Goal: Task Accomplishment & Management: Manage account settings

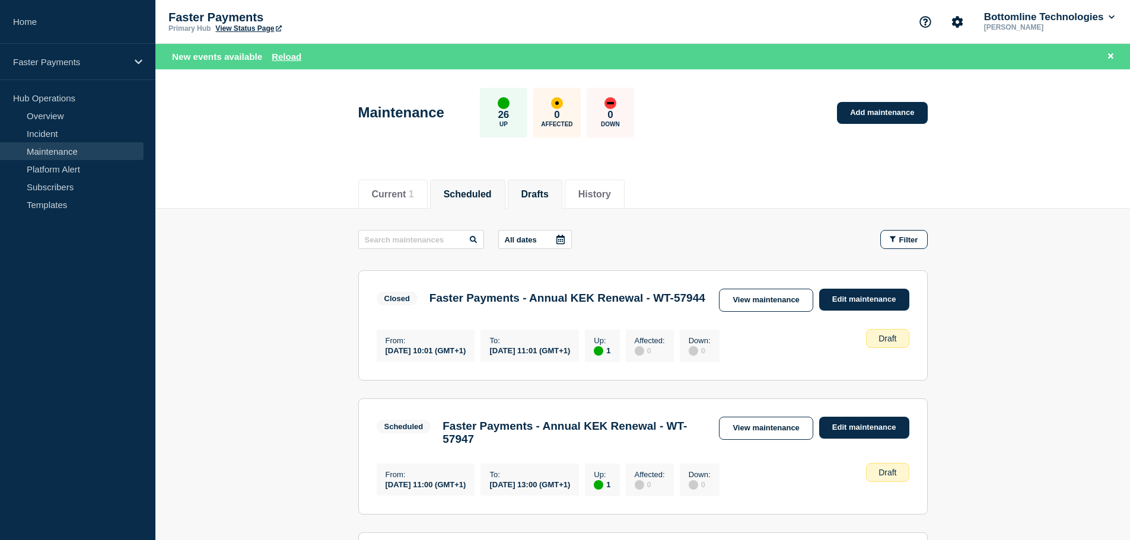
click at [492, 190] on button "Scheduled" at bounding box center [468, 194] width 48 height 11
click at [548, 194] on button "Drafts" at bounding box center [534, 194] width 27 height 11
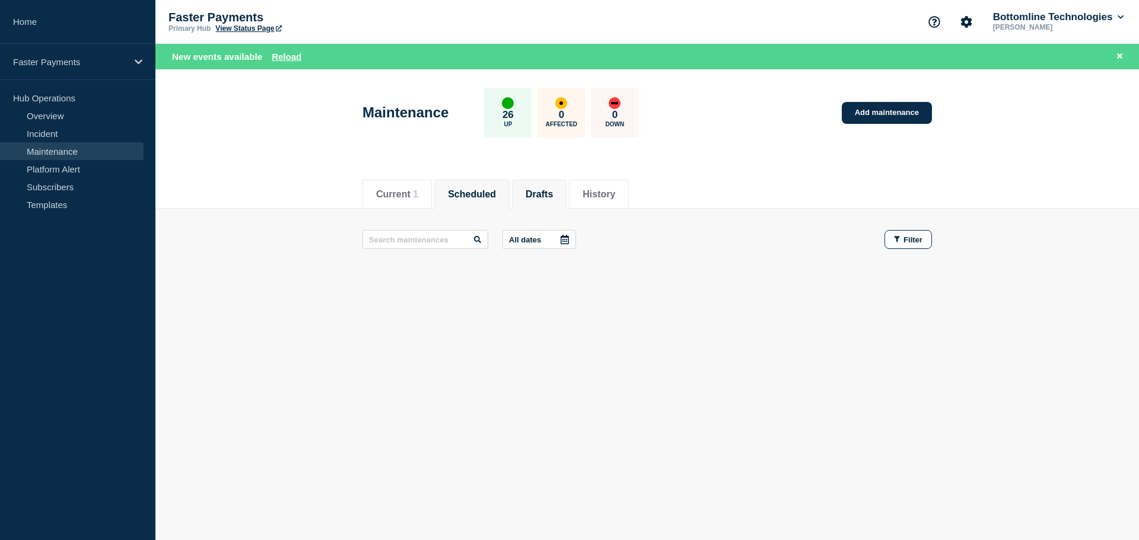
click at [548, 194] on button "Drafts" at bounding box center [539, 194] width 27 height 11
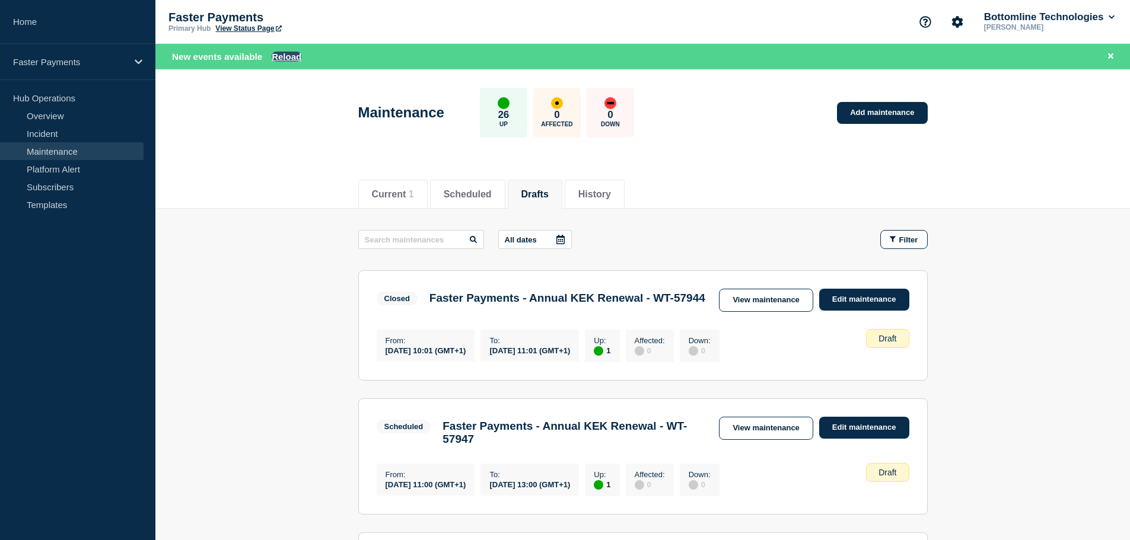
click at [285, 56] on button "Reload" at bounding box center [287, 57] width 30 height 10
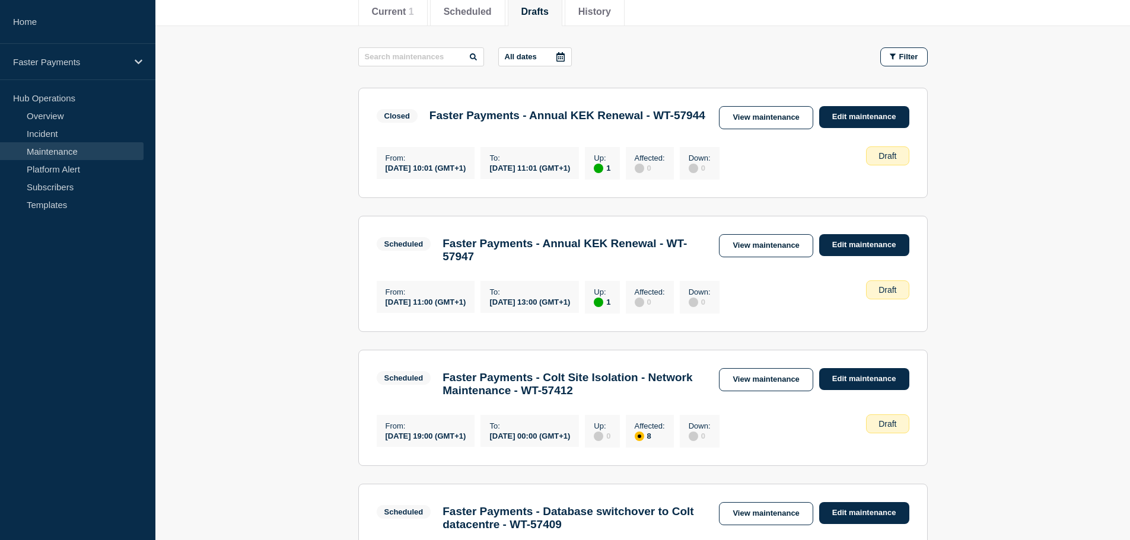
scroll to position [178, 0]
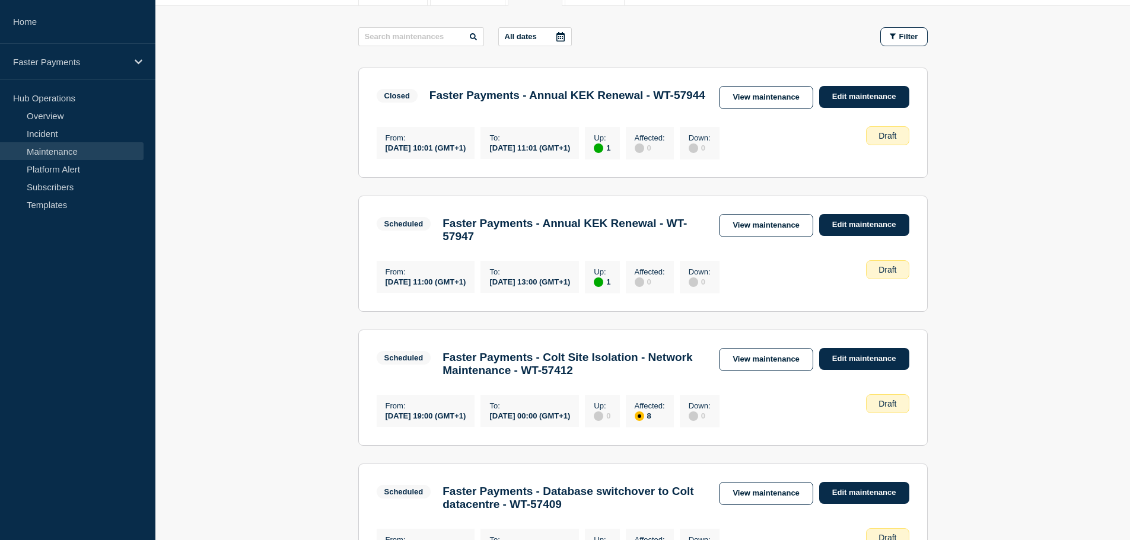
drag, startPoint x: 365, startPoint y: 317, endPoint x: 614, endPoint y: 313, distance: 248.5
click at [614, 312] on section "Scheduled Faster Payments - Annual KEK Renewal - WT-57947 View maintenance Edit…" at bounding box center [642, 254] width 569 height 116
click at [766, 237] on link "View maintenance" at bounding box center [766, 225] width 94 height 23
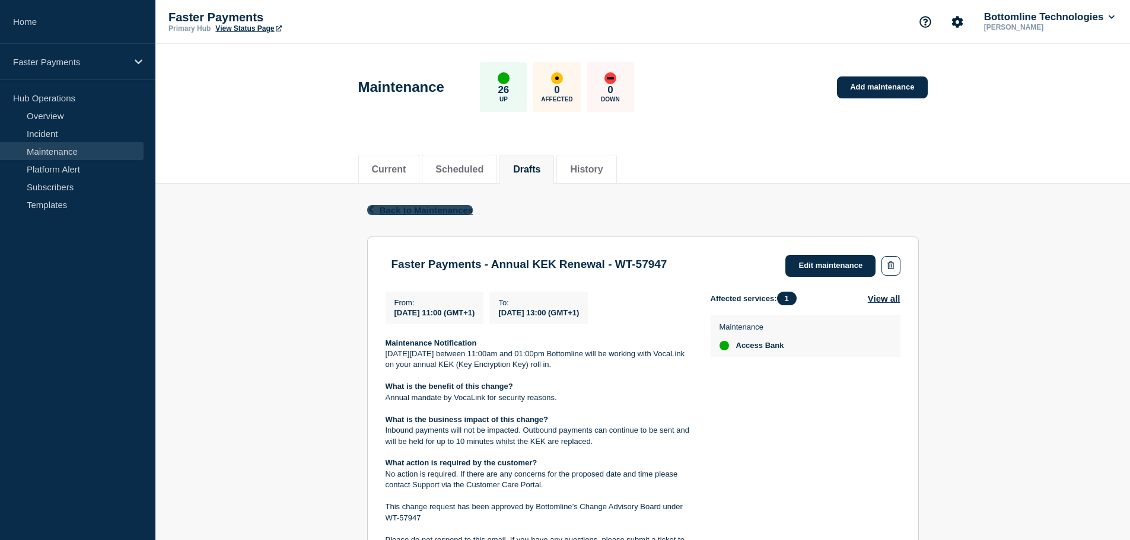
click at [410, 212] on span "Back to Maintenances" at bounding box center [427, 210] width 94 height 10
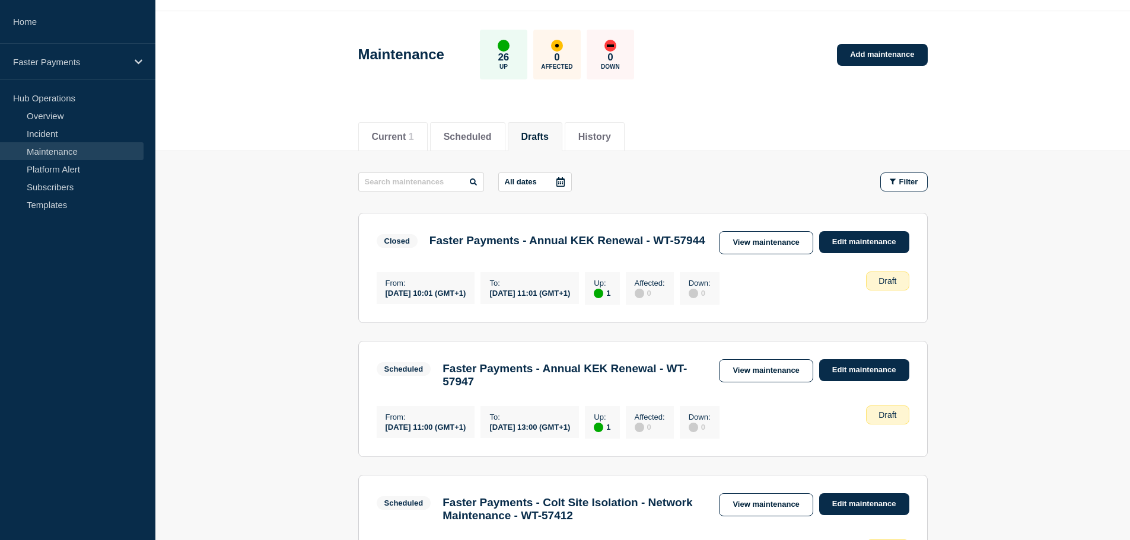
scroll to position [59, 0]
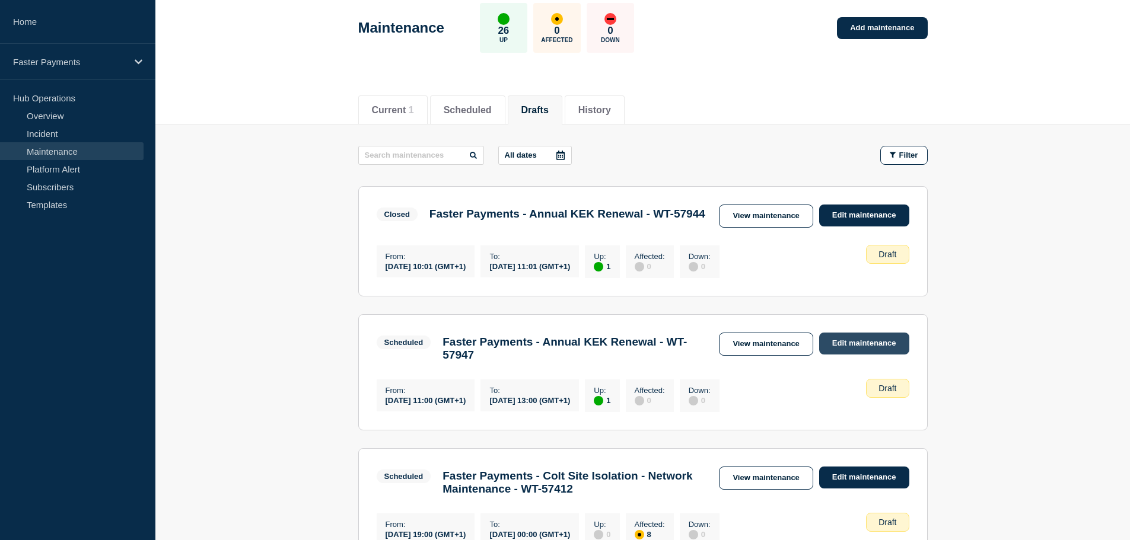
click at [841, 355] on link "Edit maintenance" at bounding box center [864, 344] width 90 height 22
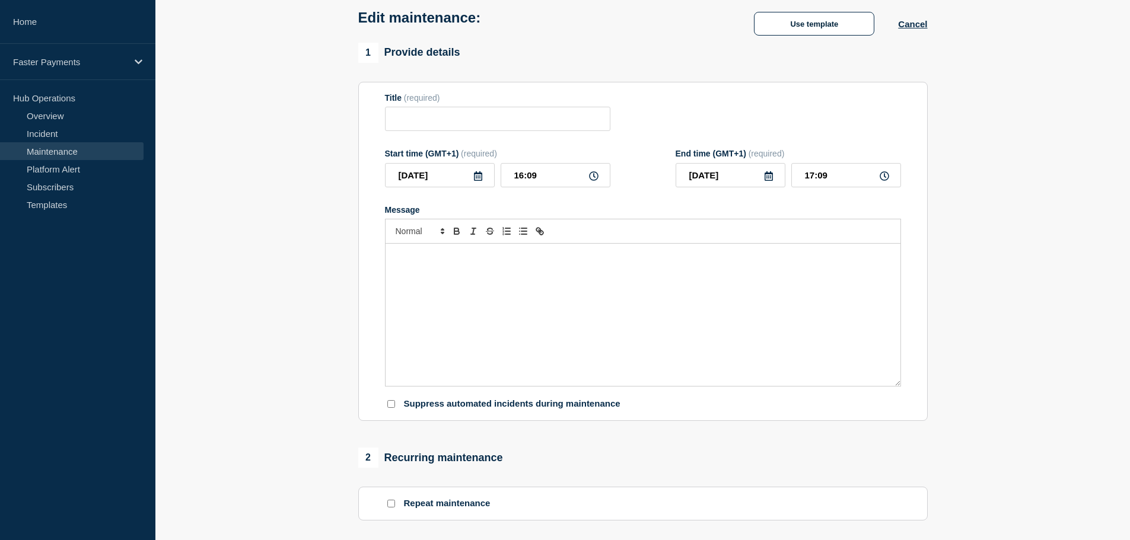
type input "Faster Payments - Annual KEK Renewal - WT-57947"
type input "2025-08-21"
type input "11:00"
type input "2025-08-21"
type input "13:00"
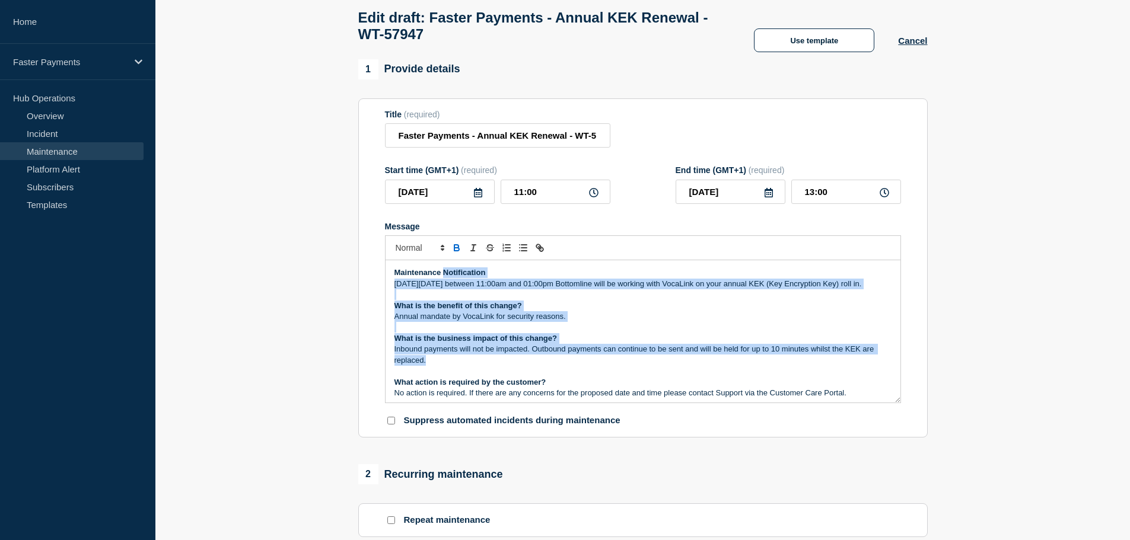
drag, startPoint x: 445, startPoint y: 283, endPoint x: 681, endPoint y: 381, distance: 255.0
click at [681, 381] on div "Maintenance Notification On Thursday 21 August between 11:00am and 01:00pm Bott…" at bounding box center [643, 331] width 515 height 142
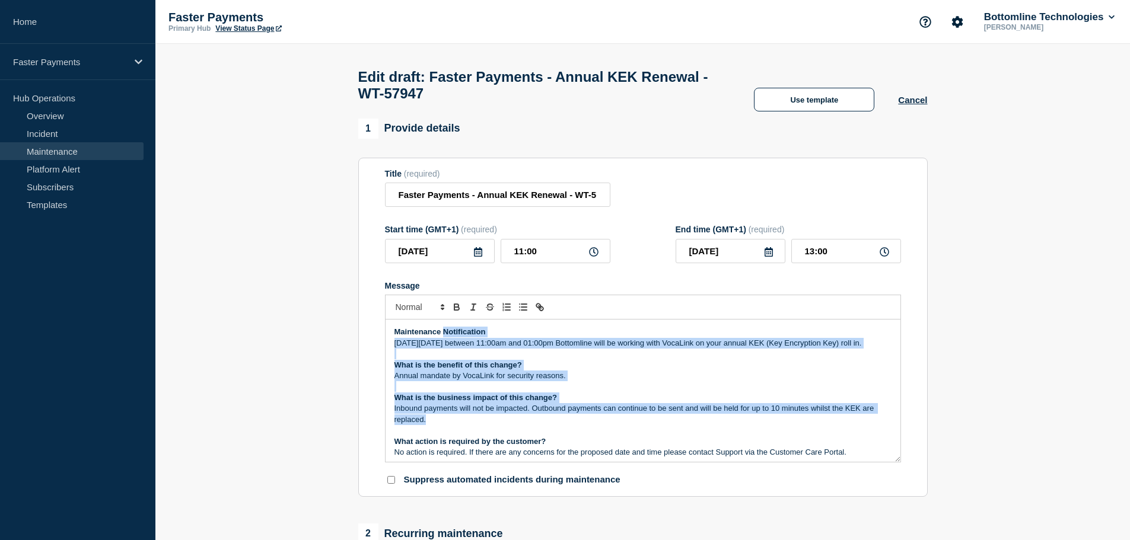
click at [517, 349] on p "On Thursday 21 August between 11:00am and 01:00pm Bottomline will be working wi…" at bounding box center [642, 343] width 497 height 11
drag, startPoint x: 482, startPoint y: 349, endPoint x: 656, endPoint y: 426, distance: 190.1
click at [656, 426] on div "Maintenance Notification On Thursday 21 August between 11:00am and 01:00pm Bott…" at bounding box center [643, 391] width 515 height 142
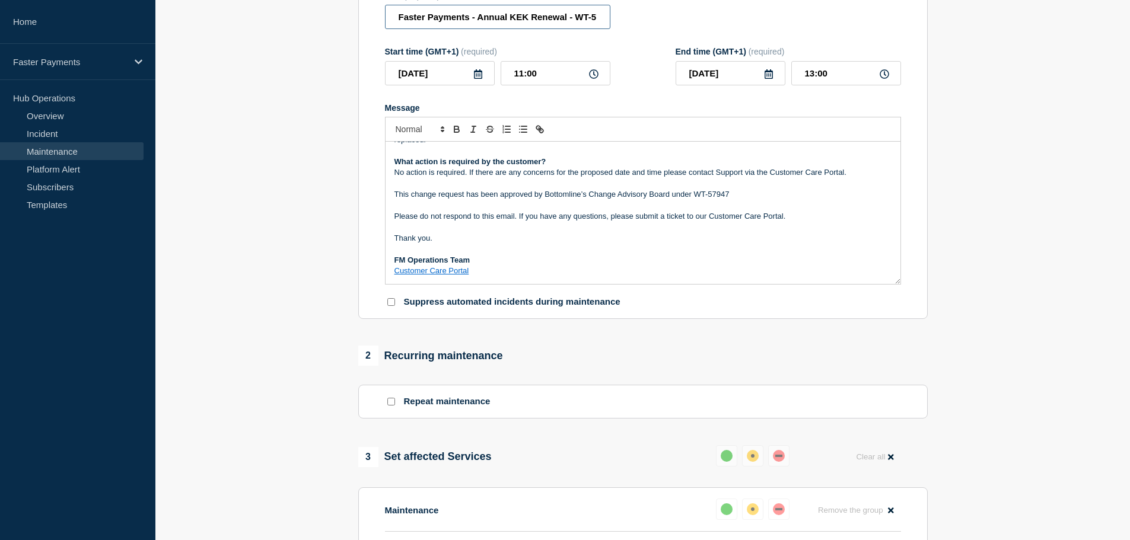
scroll to position [0, 20]
drag, startPoint x: 502, startPoint y: 26, endPoint x: 742, endPoint y: 60, distance: 242.1
click at [742, 60] on form "Title (required) Faster Payments - Annual KEK Renewal - WT-57947 Start time (GM…" at bounding box center [643, 149] width 516 height 317
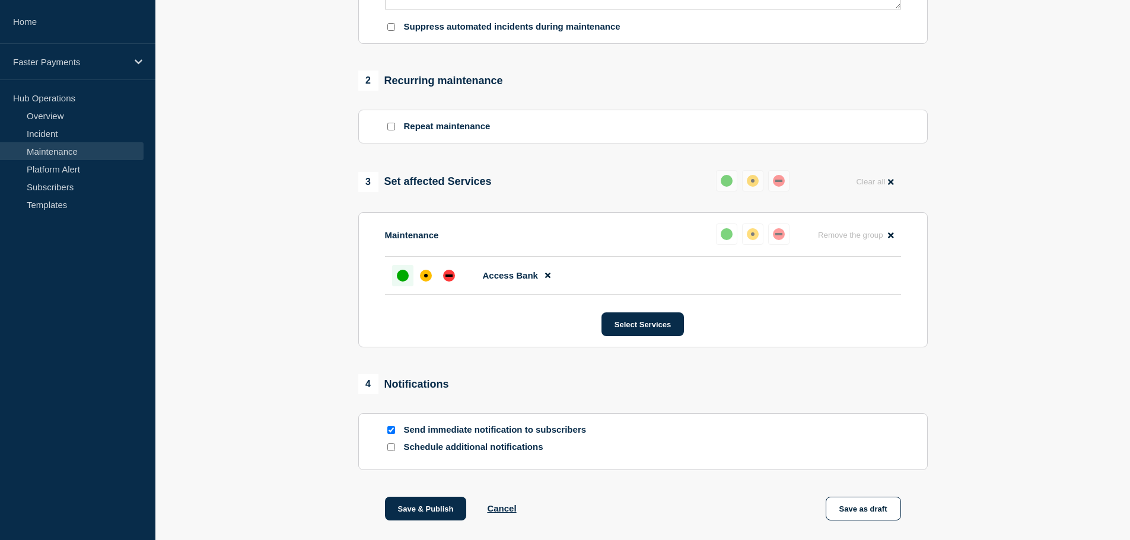
scroll to position [517, 0]
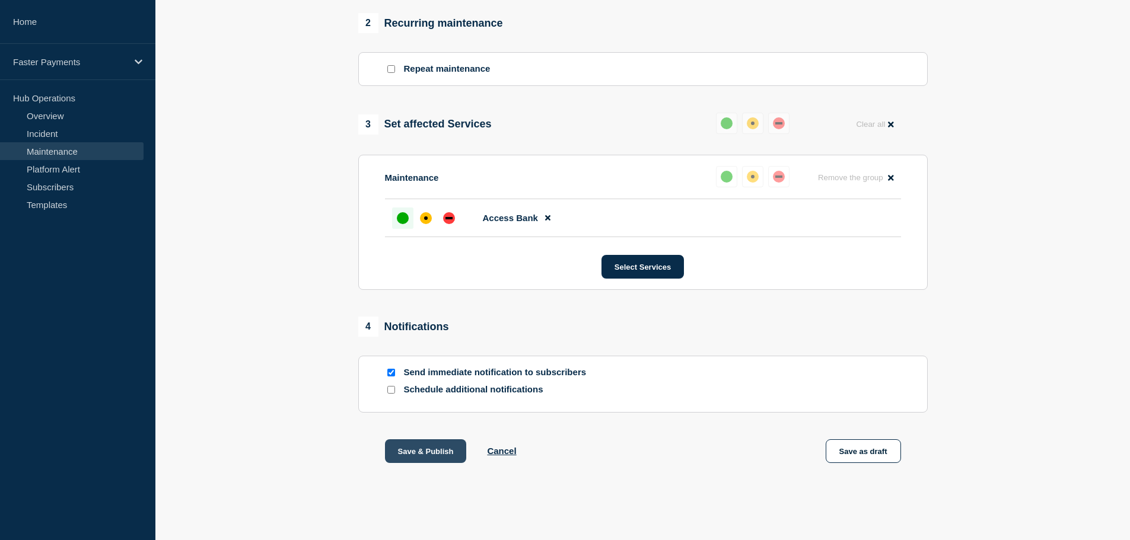
click at [412, 447] on button "Save & Publish" at bounding box center [426, 451] width 82 height 24
